Goal: Find specific fact: Find specific fact

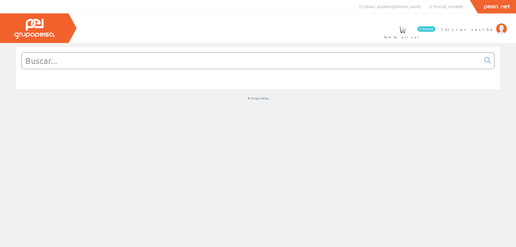
click at [92, 67] on input "text" at bounding box center [252, 61] width 460 height 16
type input "1"
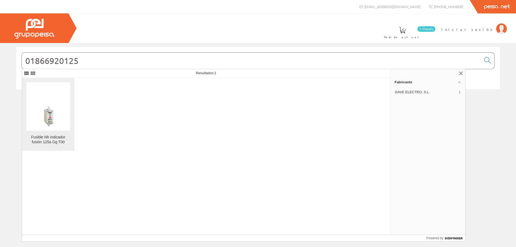
type input "01866920125"
click at [58, 131] on link "Fusible Nh indicador fusión 125a Gg T00" at bounding box center [48, 114] width 52 height 73
